Goal: Task Accomplishment & Management: Complete application form

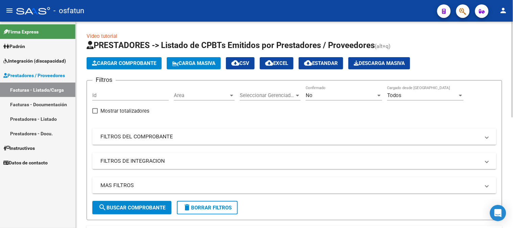
click at [137, 57] on button "Cargar Comprobante" at bounding box center [124, 63] width 75 height 12
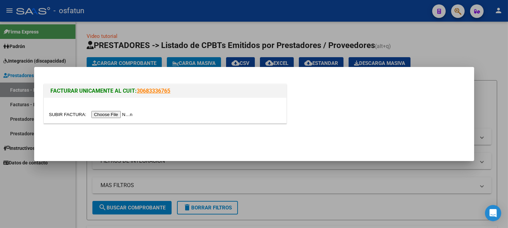
click at [116, 112] on input "file" at bounding box center [92, 114] width 86 height 7
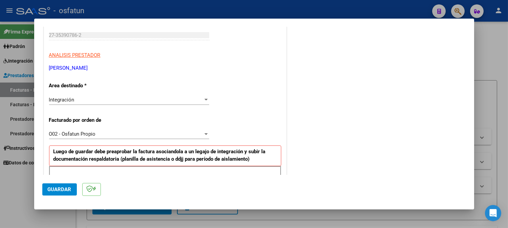
scroll to position [188, 0]
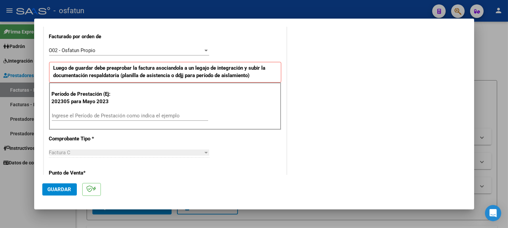
click at [162, 116] on input "Ingrese el Período de Prestación como indica el ejemplo" at bounding box center [130, 116] width 156 height 6
type input "202507"
drag, startPoint x: 62, startPoint y: 192, endPoint x: 52, endPoint y: 194, distance: 9.8
click at [55, 194] on button "Guardar" at bounding box center [59, 189] width 35 height 12
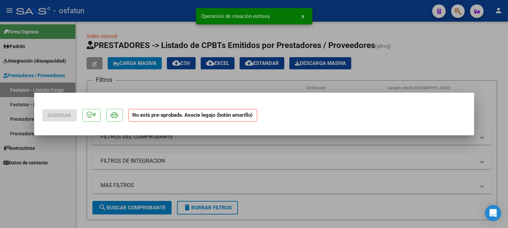
scroll to position [0, 0]
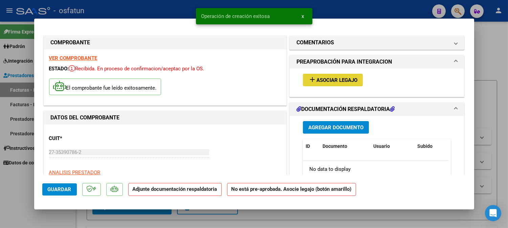
click at [338, 80] on span "Asociar Legajo" at bounding box center [336, 80] width 41 height 6
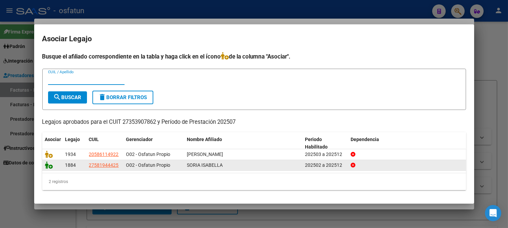
click at [49, 166] on icon at bounding box center [49, 164] width 8 height 7
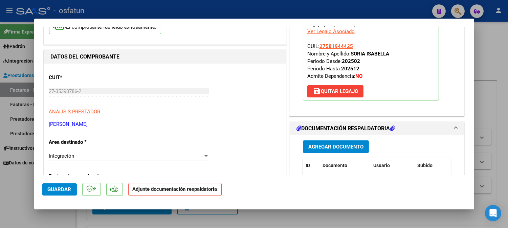
scroll to position [150, 0]
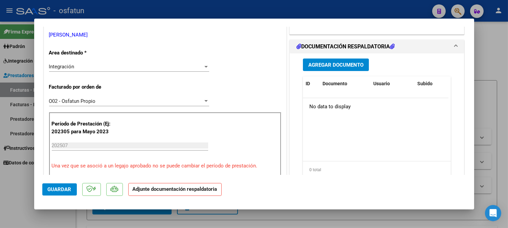
click at [340, 76] on div "Agregar Documento ID Documento Usuario Subido Acción No data to display 0 total…" at bounding box center [377, 120] width 158 height 135
click at [341, 77] on datatable-header-cell "Documento" at bounding box center [345, 83] width 51 height 15
click at [344, 65] on span "Agregar Documento" at bounding box center [335, 65] width 55 height 6
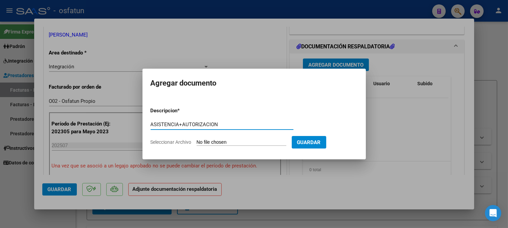
type input "ASISTENCIA+AUTORIZACION"
click at [211, 147] on form "Descripcion * ASISTENCIA+AUTORIZACION Escriba aquí una descripcion Seleccionar …" at bounding box center [254, 126] width 207 height 49
click at [212, 144] on input "Seleccionar Archivo" at bounding box center [242, 142] width 90 height 6
type input "C:\fakepath\ASIST+AUT TO.pdf"
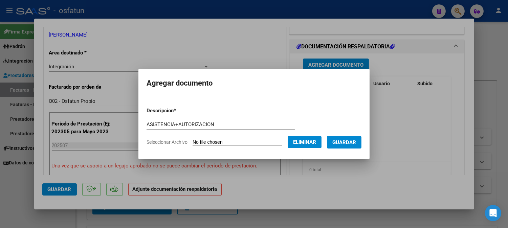
click at [356, 144] on span "Guardar" at bounding box center [344, 142] width 24 height 6
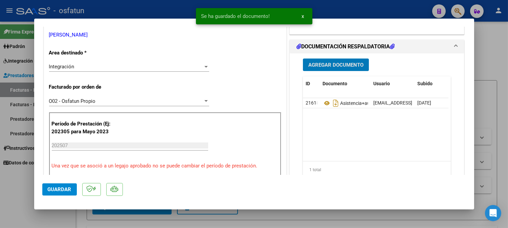
click at [66, 195] on button "Guardar" at bounding box center [59, 189] width 35 height 12
click at [499, 64] on div at bounding box center [254, 114] width 508 height 228
type input "$ 0,00"
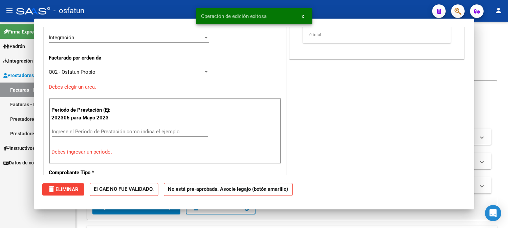
scroll to position [122, 0]
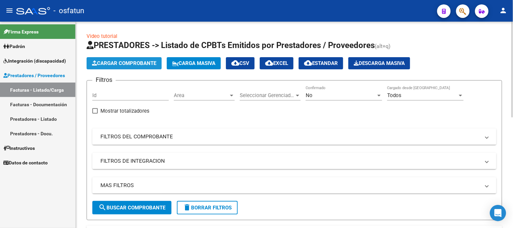
click at [136, 59] on button "Cargar Comprobante" at bounding box center [124, 63] width 75 height 12
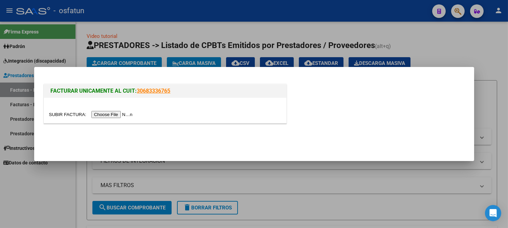
click at [130, 111] on div at bounding box center [165, 115] width 232 height 8
click at [129, 112] on input "file" at bounding box center [92, 114] width 86 height 7
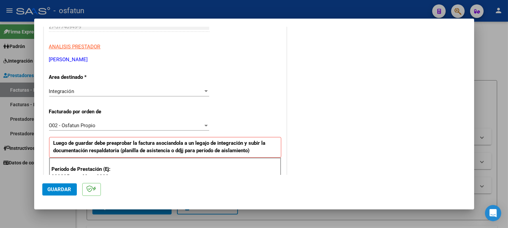
scroll to position [188, 0]
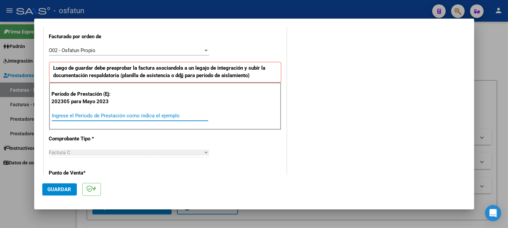
click at [115, 114] on input "Ingrese el Período de Prestación como indica el ejemplo" at bounding box center [130, 116] width 156 height 6
type input "202507"
click at [61, 191] on span "Guardar" at bounding box center [60, 189] width 24 height 6
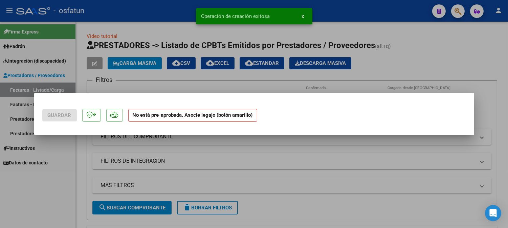
scroll to position [0, 0]
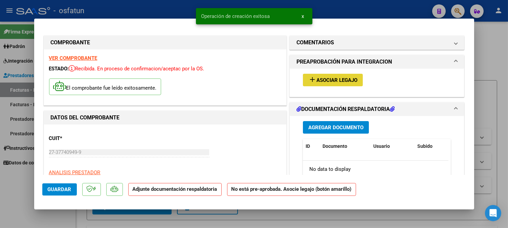
click at [341, 84] on button "add Asociar Legajo" at bounding box center [333, 80] width 60 height 13
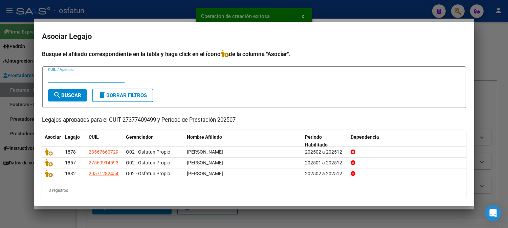
click at [39, 160] on mat-dialog-content "Busque el afiliado correspondiente en la tabla y haga click en el ícono de la c…" at bounding box center [254, 124] width 440 height 148
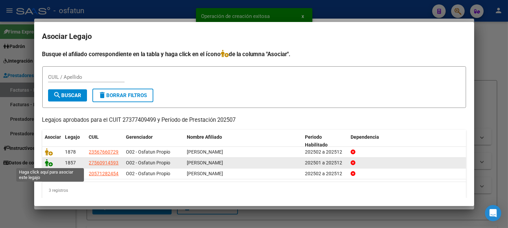
click at [46, 161] on icon at bounding box center [49, 162] width 8 height 7
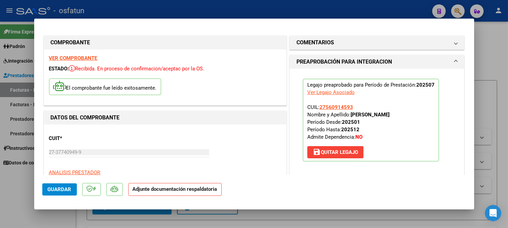
scroll to position [113, 0]
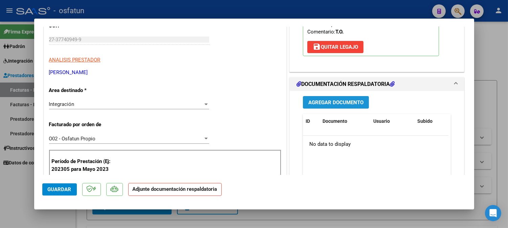
click at [341, 106] on button "Agregar Documento" at bounding box center [336, 102] width 66 height 13
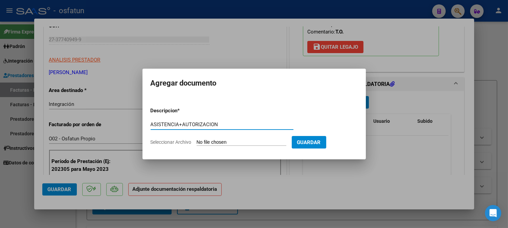
type input "ASISTENCIA+AUTORIZACION"
drag, startPoint x: 241, startPoint y: 148, endPoint x: 242, endPoint y: 144, distance: 3.4
click at [242, 146] on form "Descripcion * ASISTENCIA+AUTORIZACION Escriba aquí una descripcion Seleccionar …" at bounding box center [254, 126] width 207 height 49
click at [242, 144] on input "Seleccionar Archivo" at bounding box center [242, 142] width 90 height 6
type input "C:\fakepath\ASIST+AUT TO.pdf"
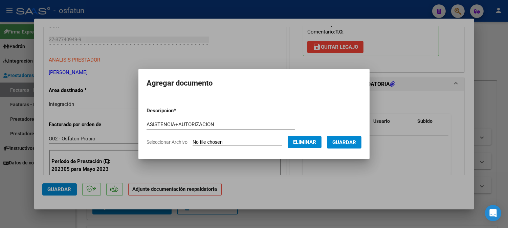
click at [353, 144] on span "Guardar" at bounding box center [344, 142] width 24 height 6
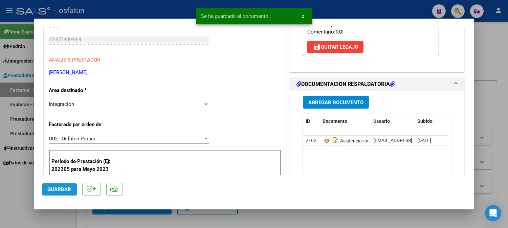
click at [72, 191] on button "Guardar" at bounding box center [59, 189] width 35 height 12
click at [497, 65] on div at bounding box center [254, 114] width 508 height 228
type input "$ 0,00"
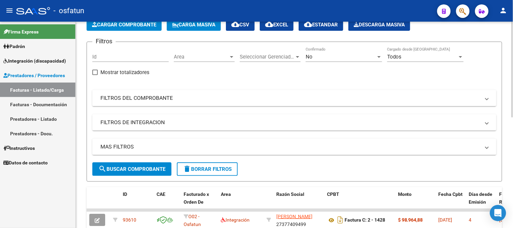
scroll to position [38, 0]
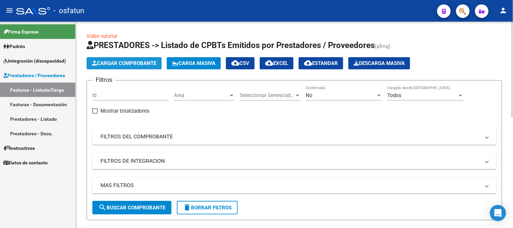
click at [135, 61] on span "Cargar Comprobante" at bounding box center [124, 63] width 64 height 6
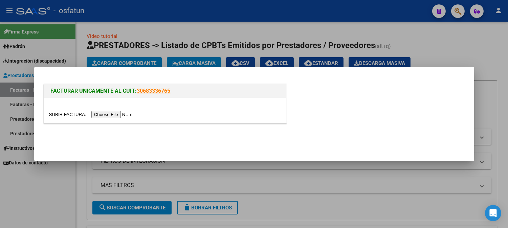
click at [125, 113] on input "file" at bounding box center [92, 114] width 86 height 7
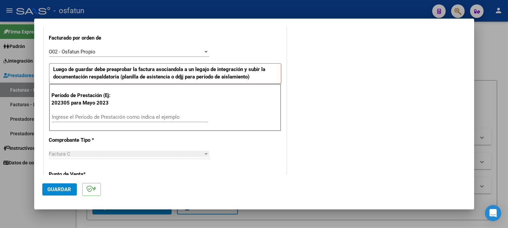
scroll to position [188, 0]
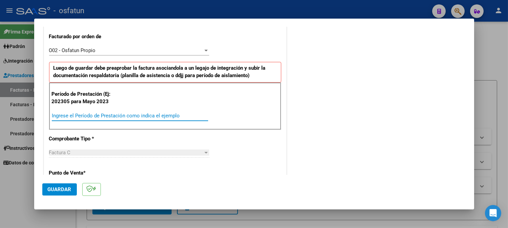
click at [135, 116] on input "Ingrese el Período de Prestación como indica el ejemplo" at bounding box center [130, 116] width 156 height 6
type input "202507"
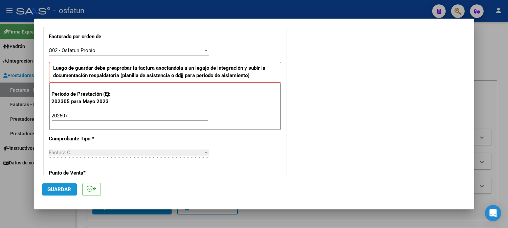
click at [64, 194] on button "Guardar" at bounding box center [59, 189] width 35 height 12
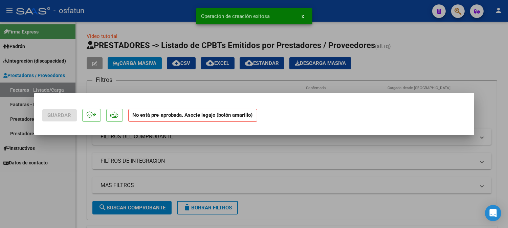
scroll to position [0, 0]
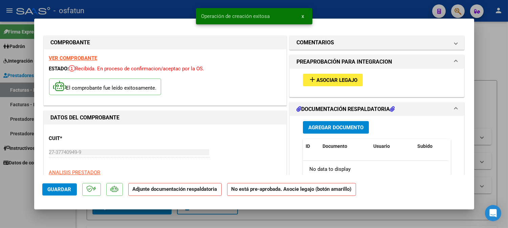
click at [323, 76] on button "add Asociar Legajo" at bounding box center [333, 80] width 60 height 13
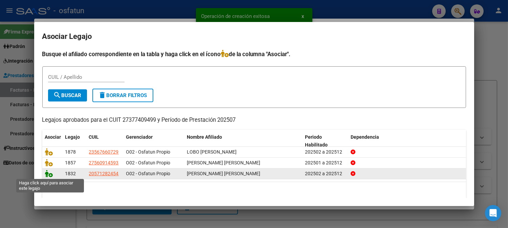
click at [51, 175] on icon at bounding box center [49, 173] width 8 height 7
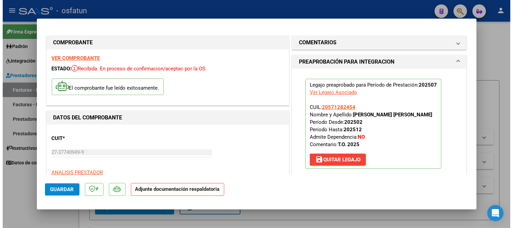
scroll to position [150, 0]
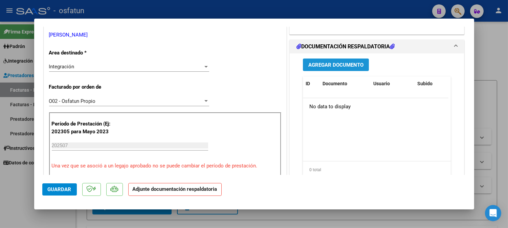
click at [343, 63] on span "Agregar Documento" at bounding box center [335, 65] width 55 height 6
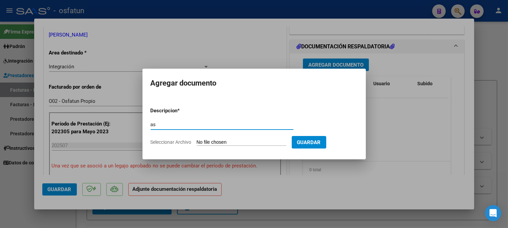
type input "a"
type input "ASISTENCIA+AUTORIZACION"
click at [209, 140] on input "Seleccionar Archivo" at bounding box center [242, 142] width 90 height 6
type input "C:\fakepath\ASIST+AUT TO.pdf"
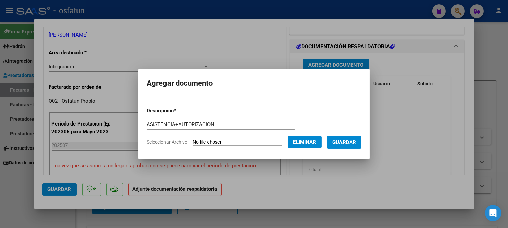
click at [361, 145] on button "Guardar" at bounding box center [344, 142] width 35 height 13
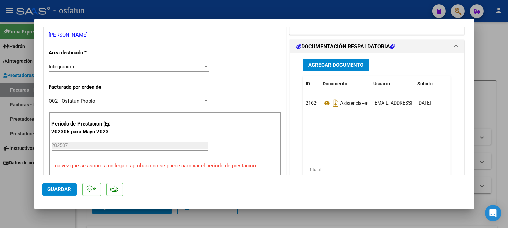
click at [74, 195] on mat-dialog-actions "Guardar" at bounding box center [254, 188] width 424 height 27
click at [68, 190] on span "Guardar" at bounding box center [60, 189] width 24 height 6
click at [59, 190] on span "Guardar" at bounding box center [60, 189] width 24 height 6
drag, startPoint x: 53, startPoint y: 188, endPoint x: 90, endPoint y: 170, distance: 41.2
click at [54, 187] on span "Guardar" at bounding box center [60, 189] width 24 height 6
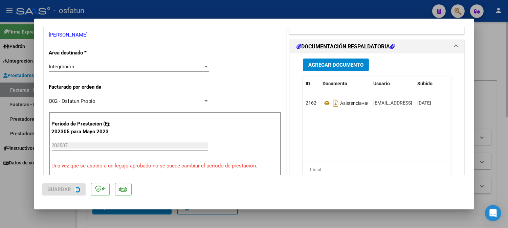
click at [479, 48] on div at bounding box center [254, 114] width 508 height 228
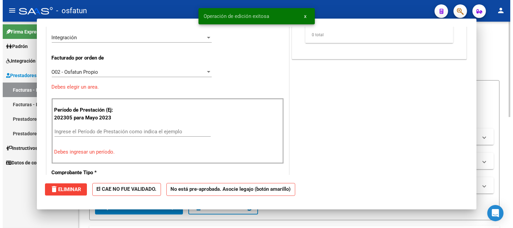
scroll to position [0, 0]
